Goal: Task Accomplishment & Management: Use online tool/utility

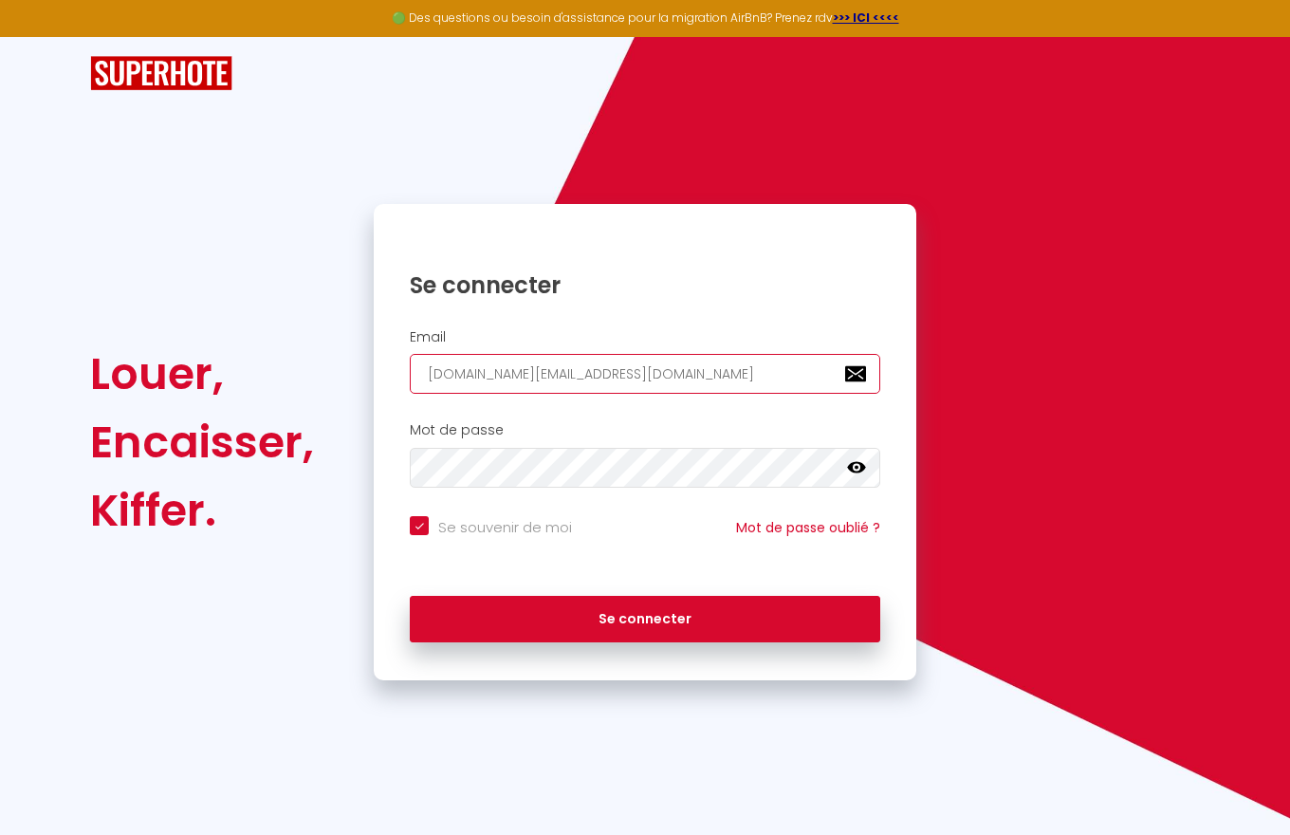
type input "[DOMAIN_NAME][EMAIL_ADDRESS][DOMAIN_NAME]"
checkbox input "true"
type input "[DOMAIN_NAME][EMAIL_ADDRESS][DOMAIN_NAME]"
click at [645, 619] on button "Se connecter" at bounding box center [645, 619] width 471 height 47
checkbox input "true"
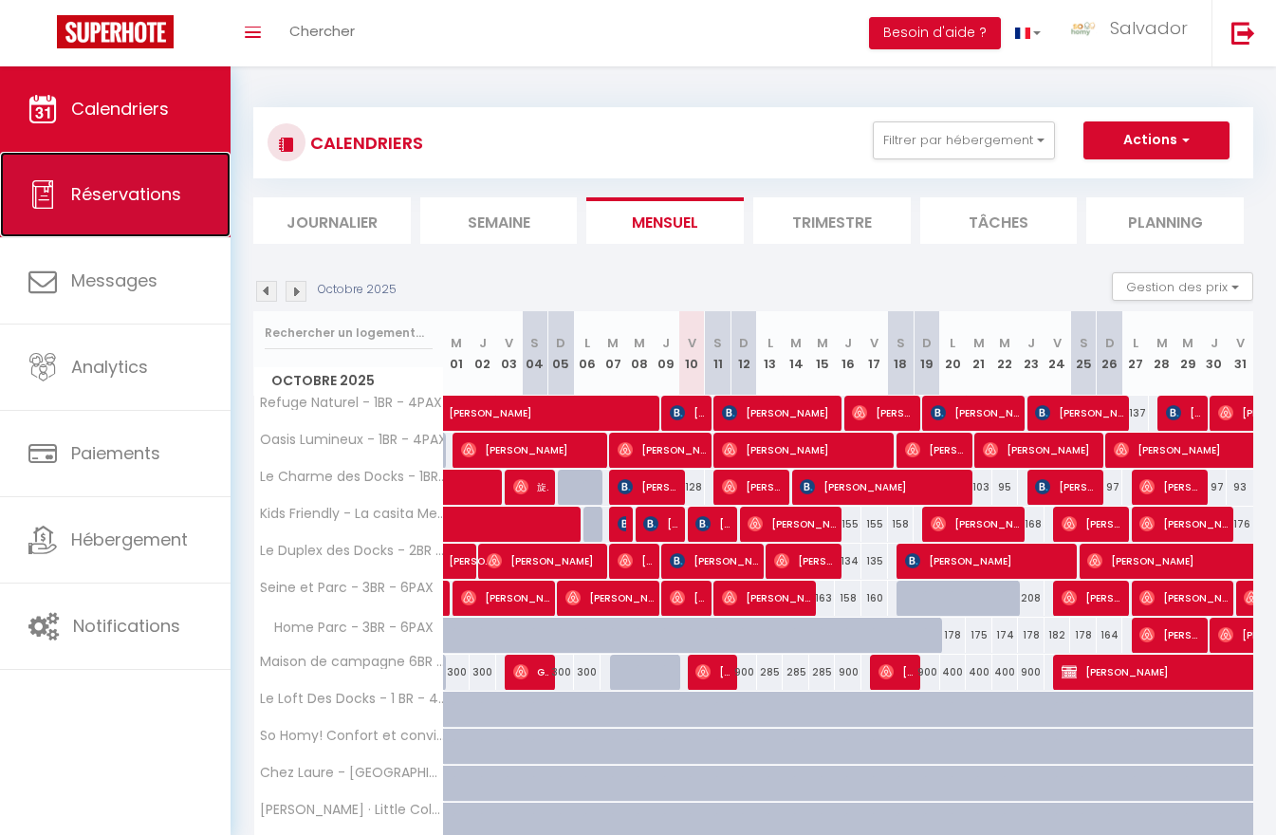
click at [115, 195] on span "Réservations" at bounding box center [126, 194] width 110 height 24
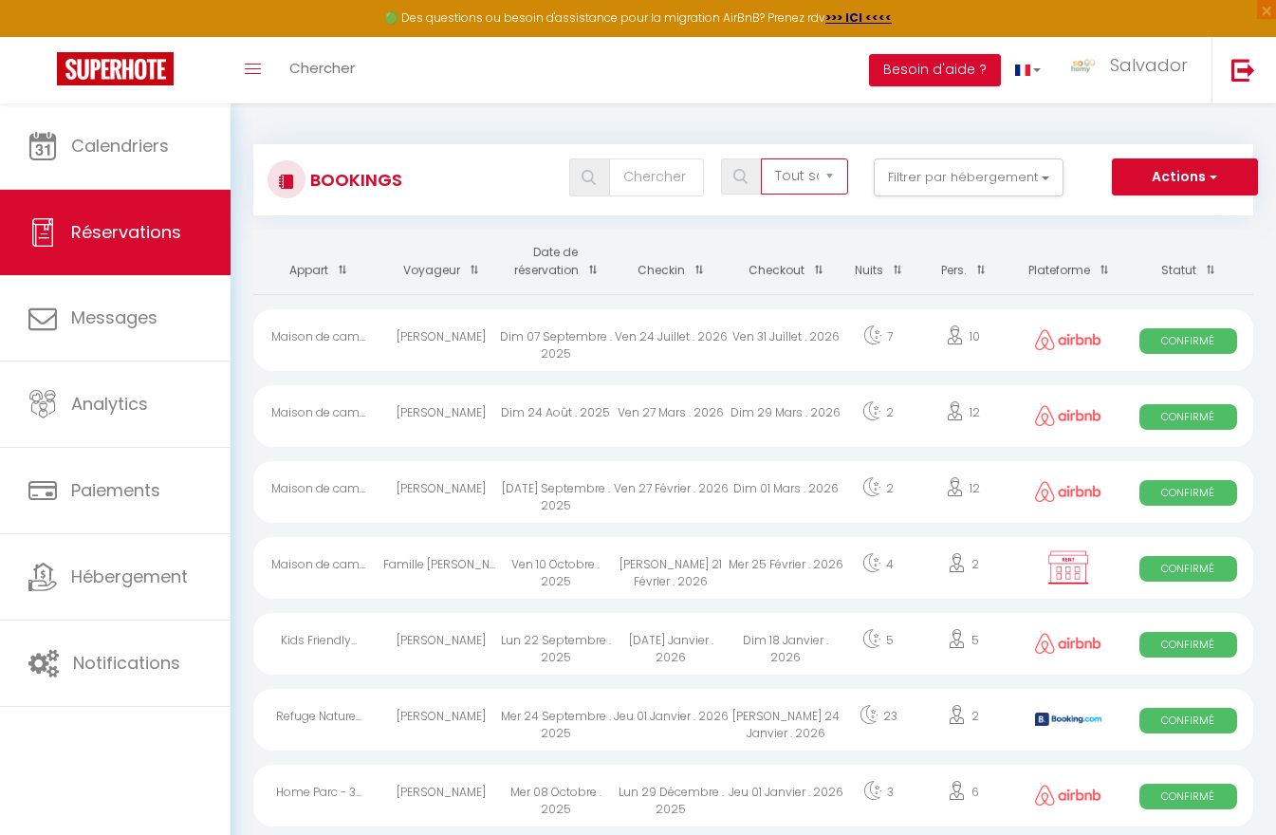
select select "all"
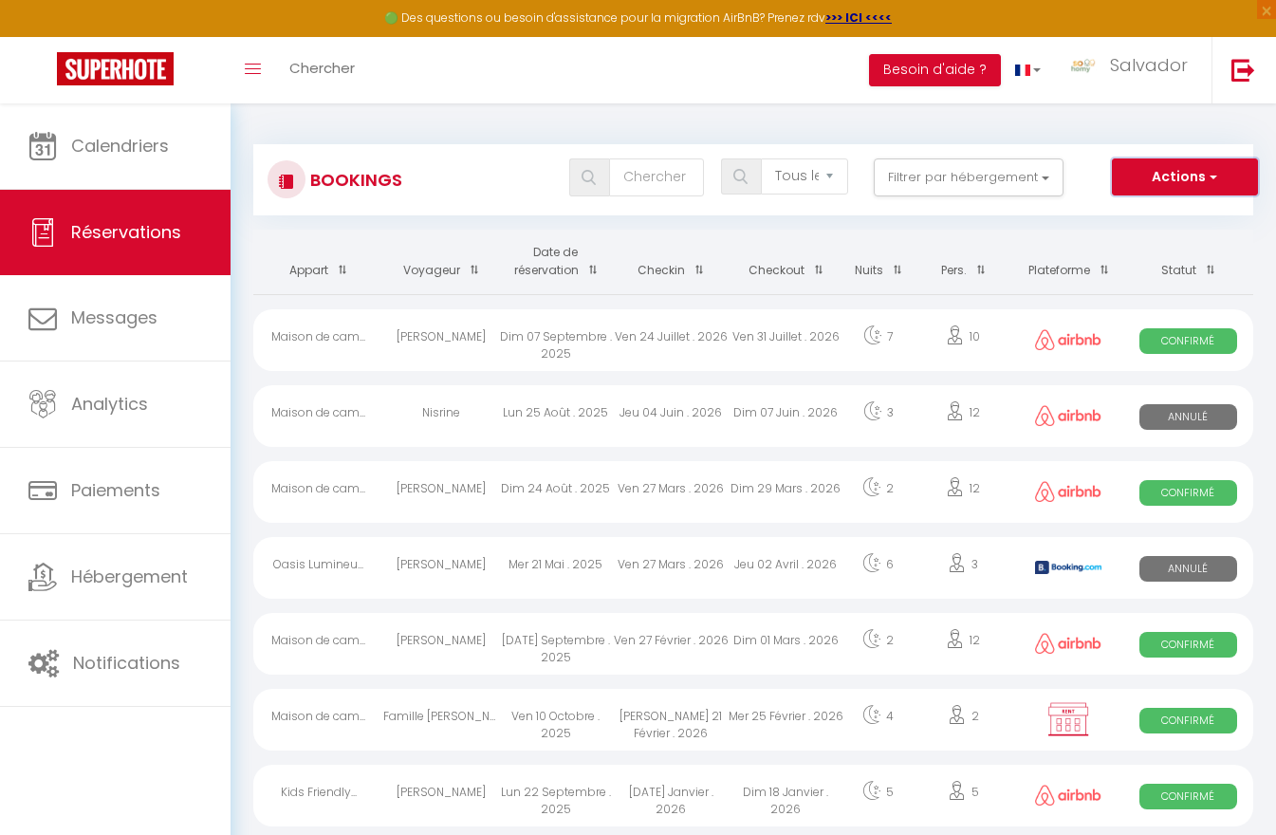
click at [1184, 176] on button "Actions" at bounding box center [1185, 177] width 146 height 38
click at [1156, 243] on link "Exporter les réservations" at bounding box center [1155, 243] width 203 height 25
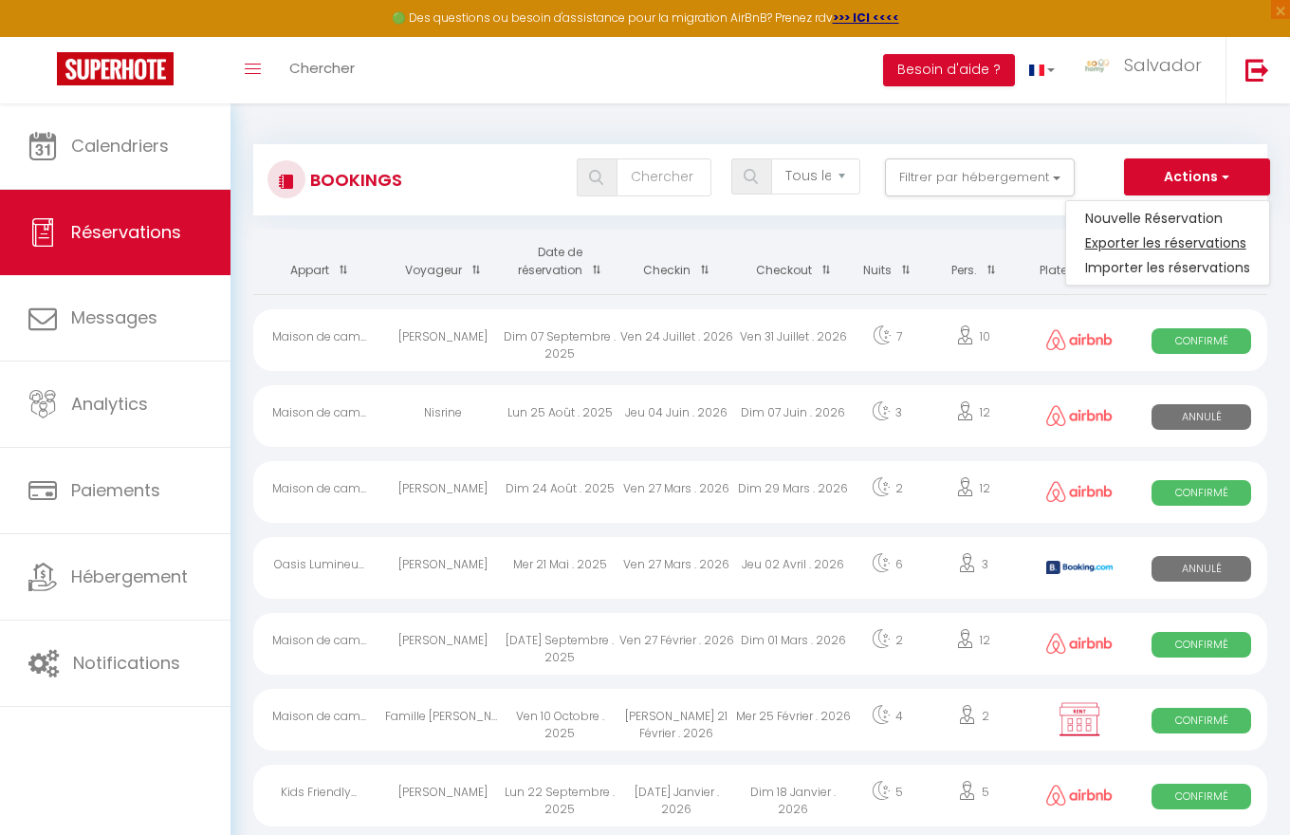
type input "[DOMAIN_NAME][EMAIL_ADDRESS][DOMAIN_NAME]"
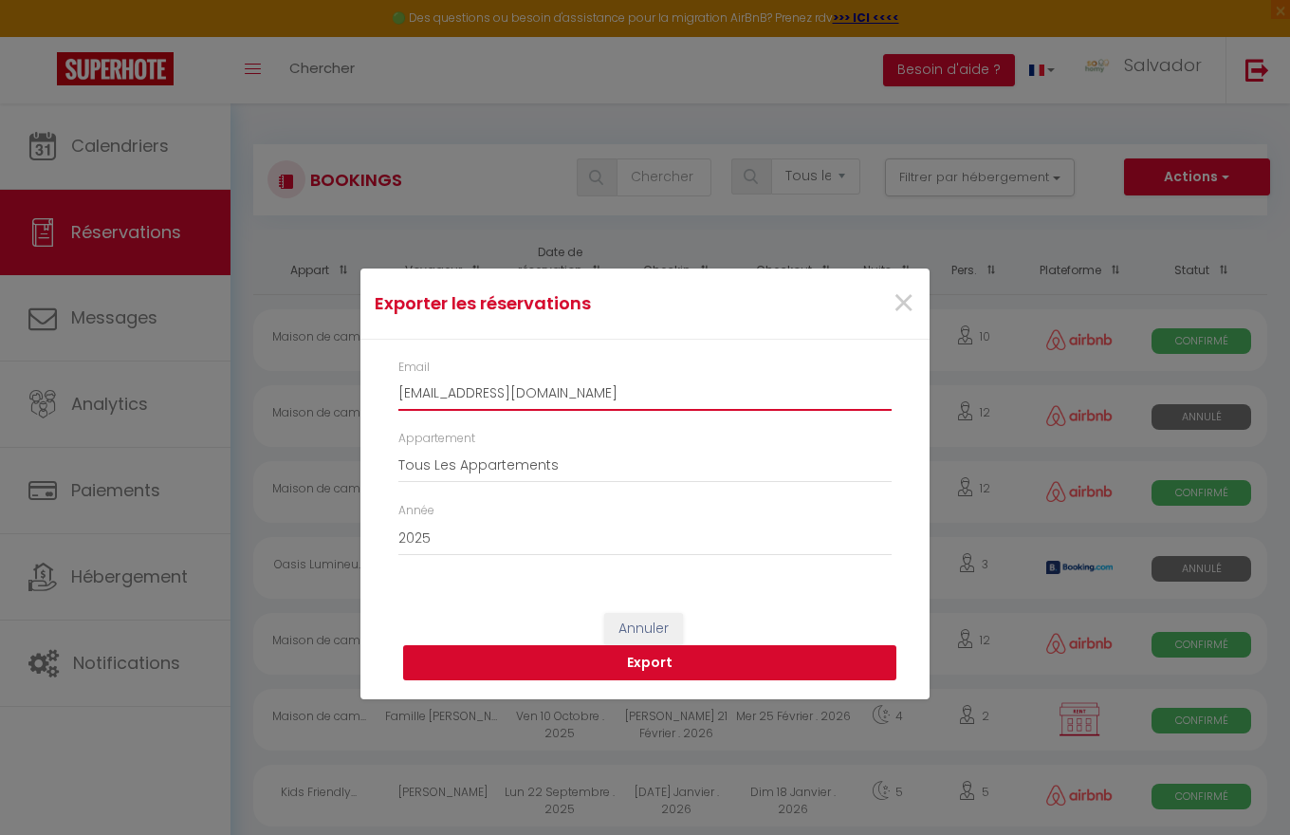
type input "[EMAIL_ADDRESS][DOMAIN_NAME]"
click at [650, 662] on button "Export" at bounding box center [649, 663] width 493 height 36
